Goal: Task Accomplishment & Management: Complete application form

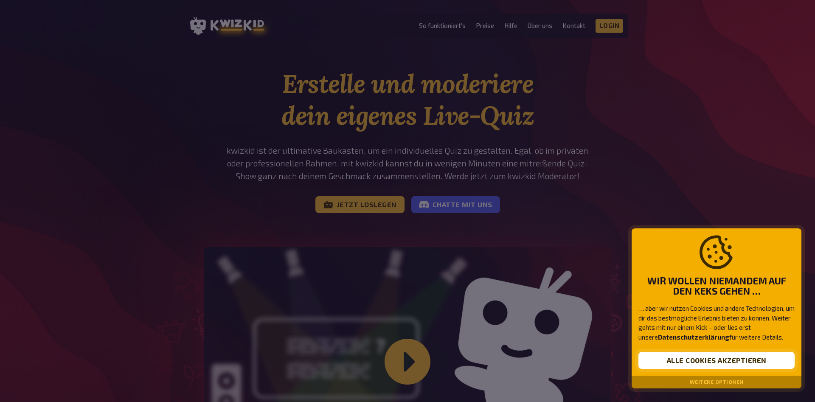
click at [744, 362] on button "Alle Cookies akzeptieren" at bounding box center [716, 360] width 156 height 17
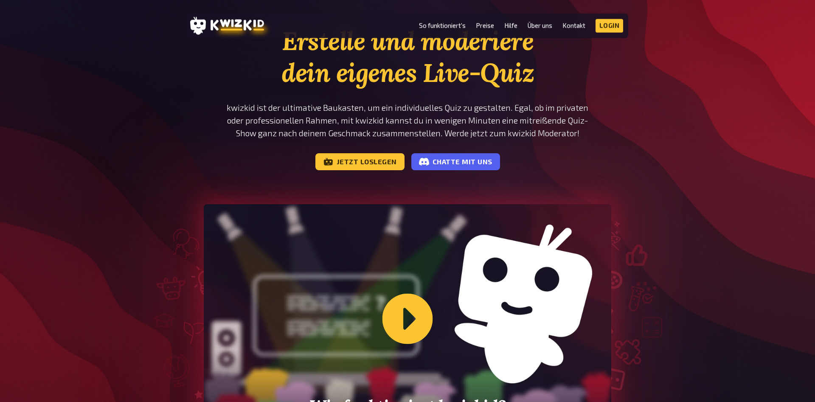
scroll to position [43, 0]
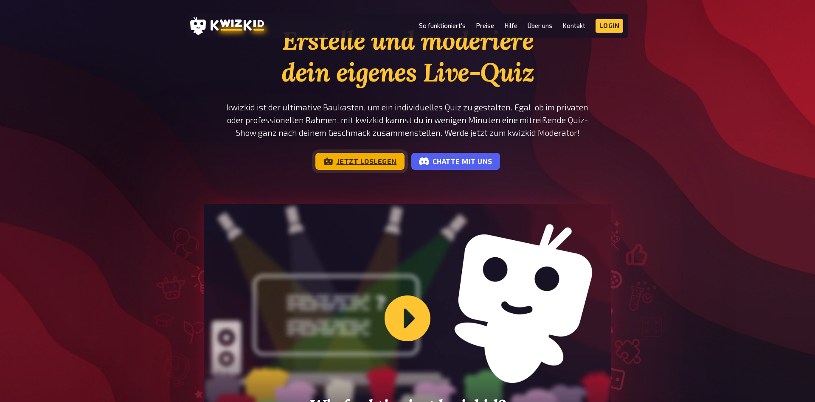
click at [381, 163] on link "Jetzt loslegen" at bounding box center [359, 161] width 89 height 17
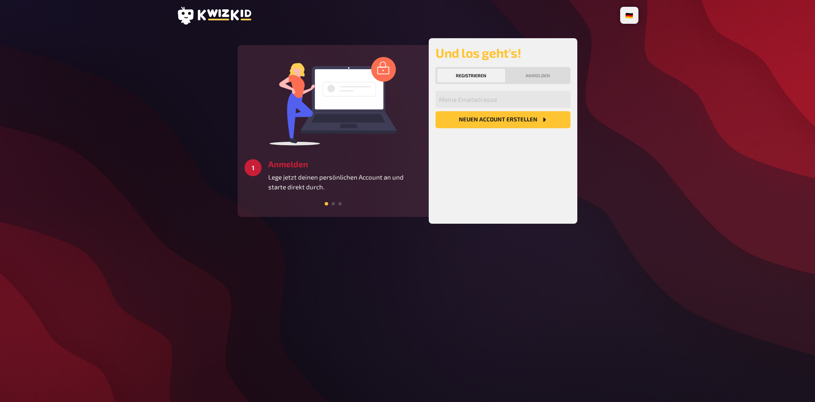
click at [499, 119] on button "Neuen Account Erstellen" at bounding box center [502, 119] width 135 height 17
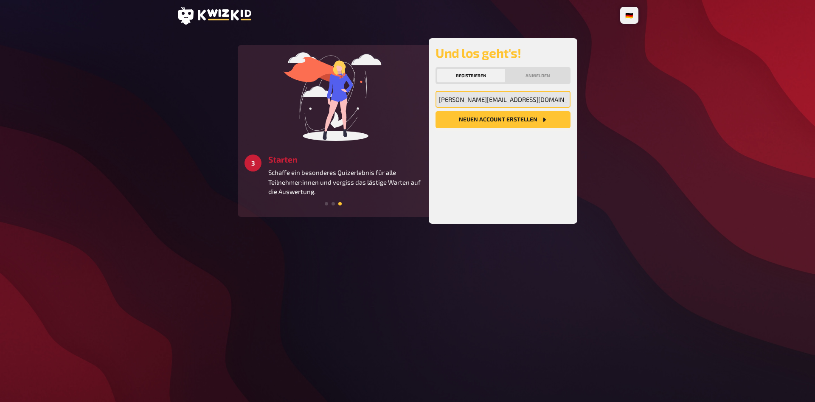
type input "[PERSON_NAME][EMAIL_ADDRESS][DOMAIN_NAME]"
click at [477, 115] on button "Neuen Account Erstellen" at bounding box center [502, 119] width 135 height 17
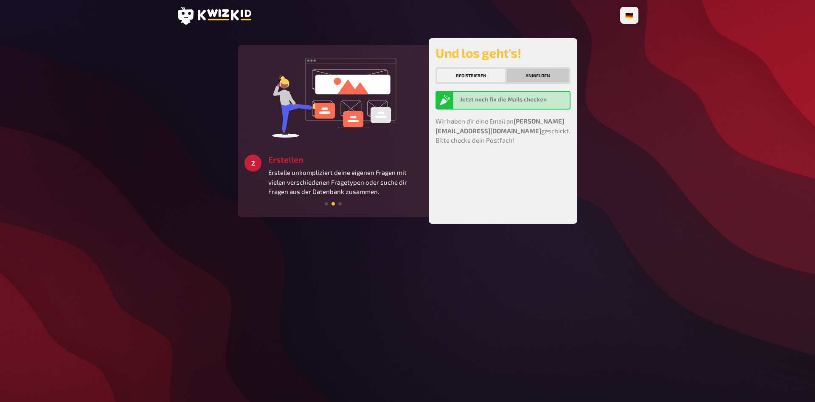
click at [547, 72] on button "Anmelden" at bounding box center [538, 76] width 62 height 14
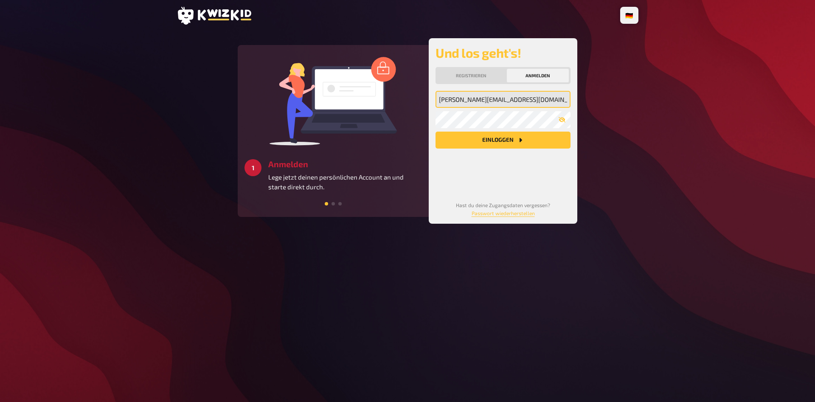
drag, startPoint x: 527, startPoint y: 97, endPoint x: 438, endPoint y: 87, distance: 90.0
click at [435, 95] on input "[PERSON_NAME][EMAIL_ADDRESS][DOMAIN_NAME]" at bounding box center [502, 99] width 135 height 17
click at [462, 79] on button "Registrieren" at bounding box center [471, 76] width 68 height 14
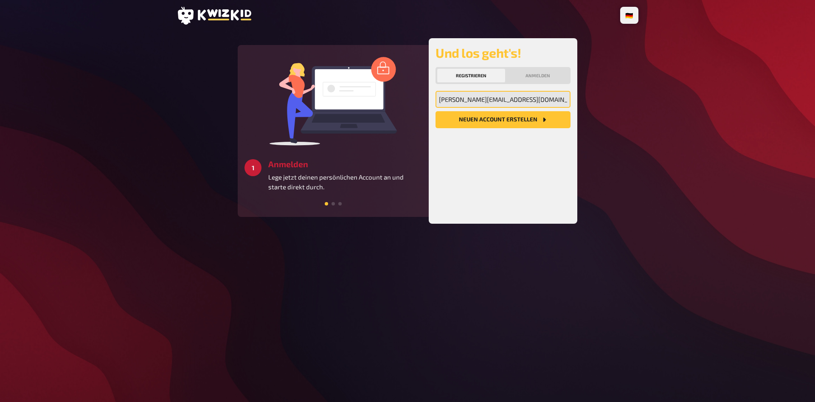
drag, startPoint x: 525, startPoint y: 92, endPoint x: 410, endPoint y: 93, distance: 114.2
click at [435, 93] on input "[PERSON_NAME][EMAIL_ADDRESS][DOMAIN_NAME]" at bounding box center [502, 99] width 135 height 17
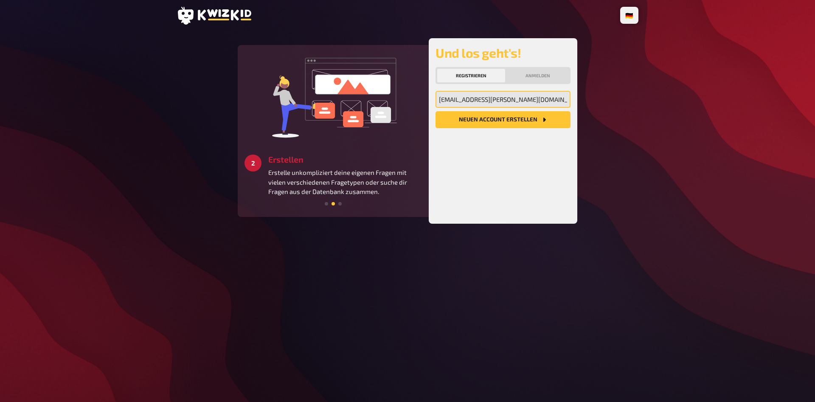
type input "[EMAIL_ADDRESS][PERSON_NAME][DOMAIN_NAME]"
click at [435, 111] on button "Neuen Account Erstellen" at bounding box center [502, 119] width 135 height 17
